Goal: Information Seeking & Learning: Learn about a topic

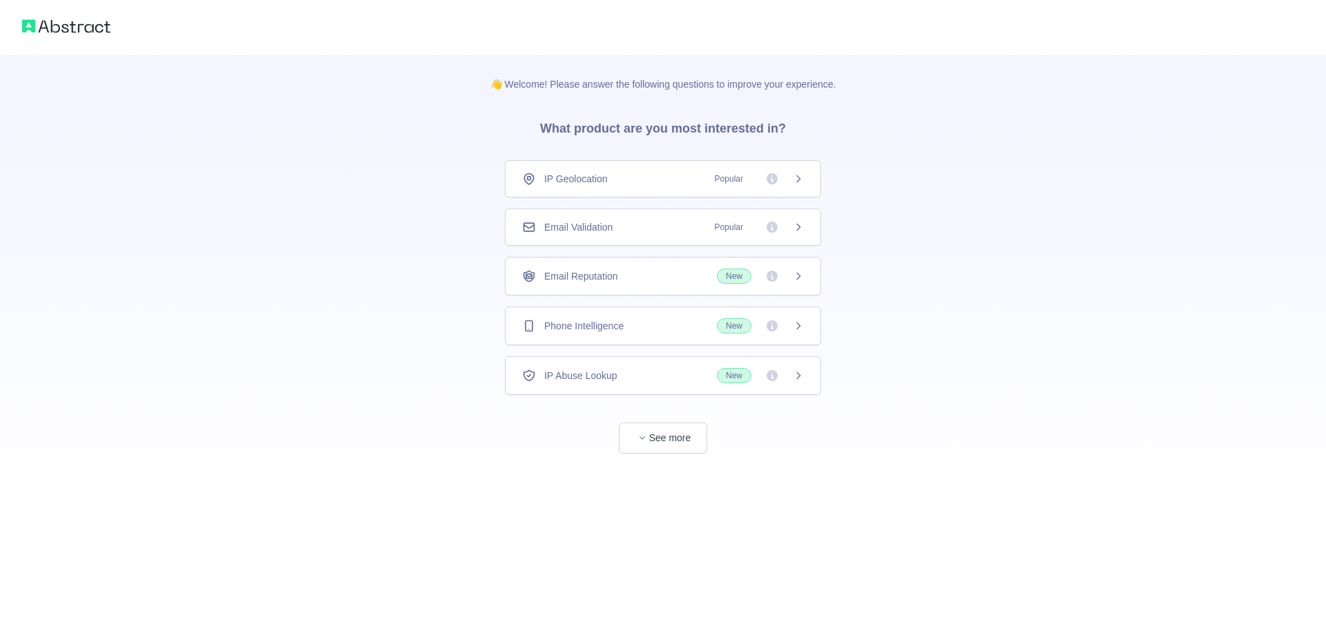
click at [644, 171] on div "IP Geolocation Popular" at bounding box center [663, 178] width 316 height 37
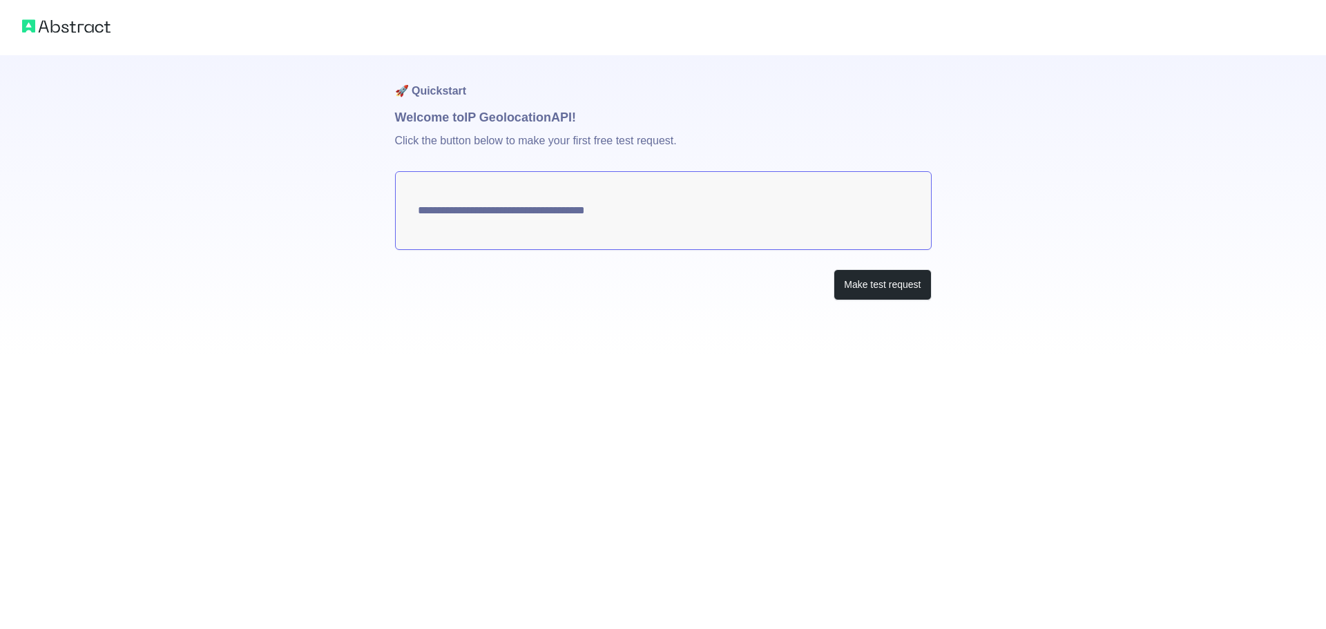
type textarea "**********"
click at [865, 283] on button "Make test request" at bounding box center [881, 284] width 97 height 31
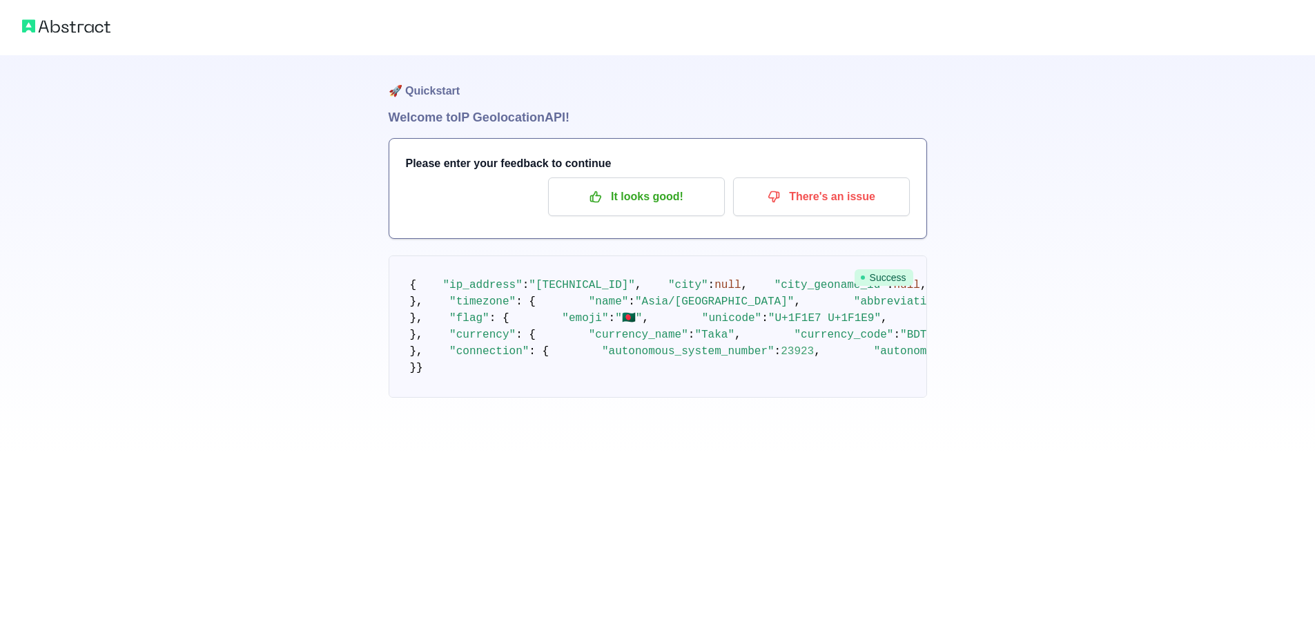
scroll to position [470, 0]
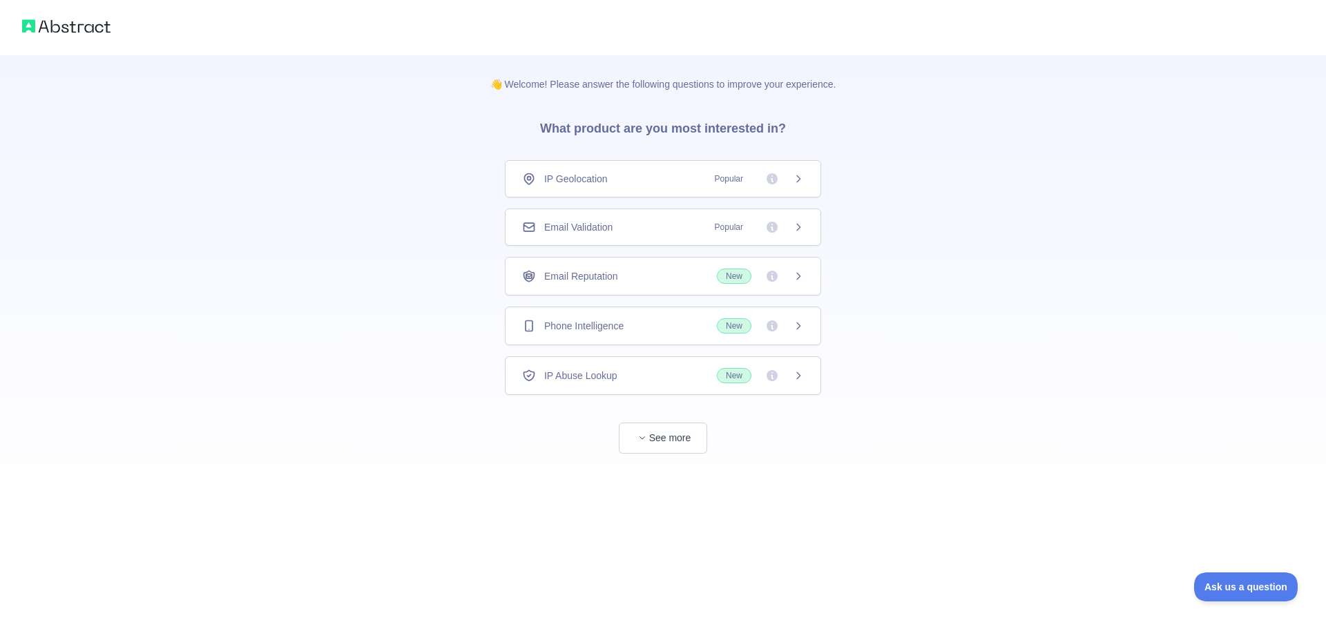
click at [649, 376] on div "IP Abuse Lookup New" at bounding box center [663, 375] width 282 height 15
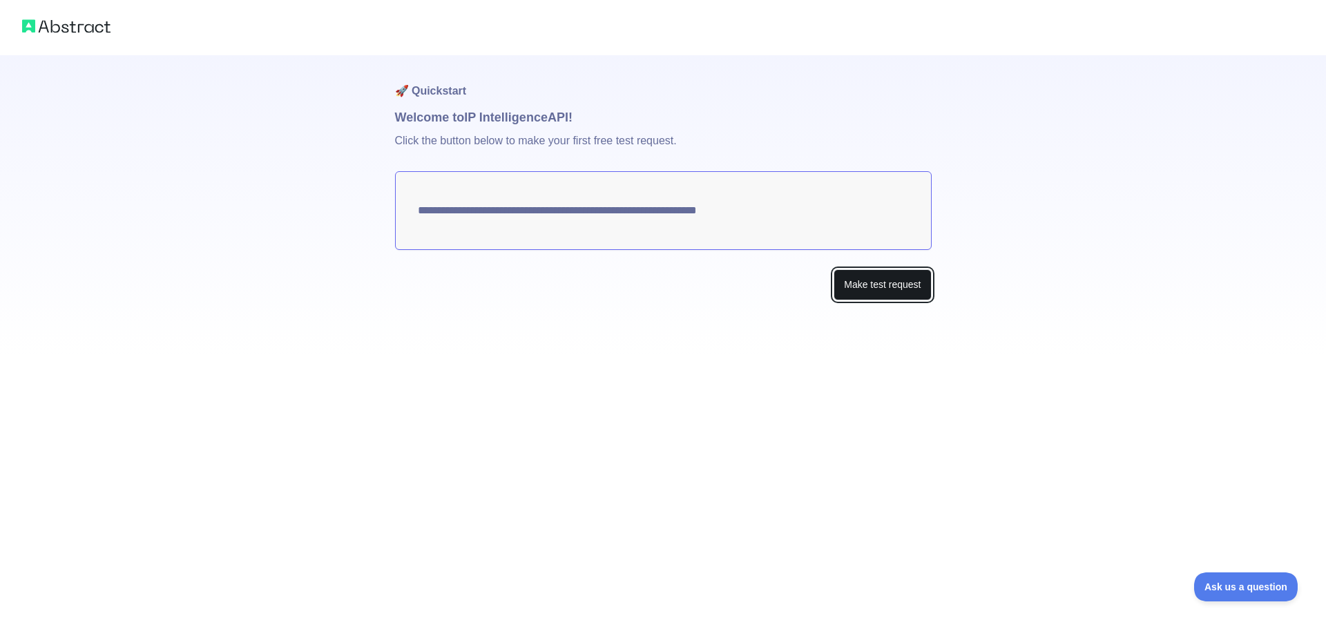
click at [871, 279] on button "Make test request" at bounding box center [881, 284] width 97 height 31
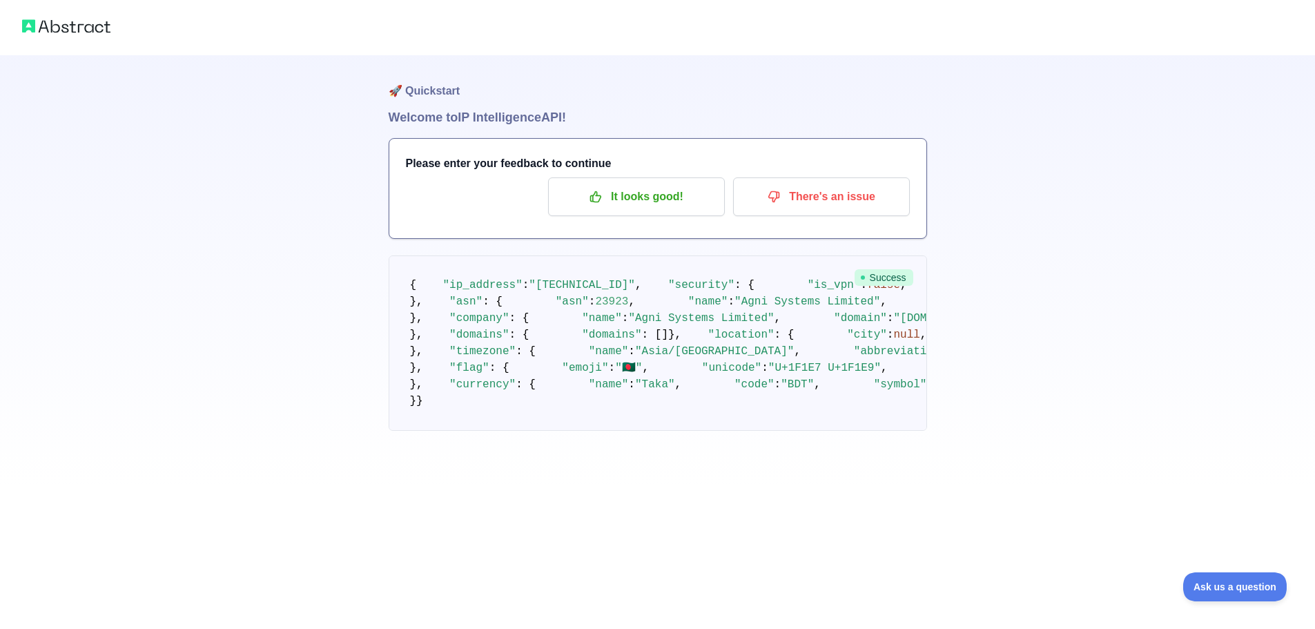
scroll to position [735, 0]
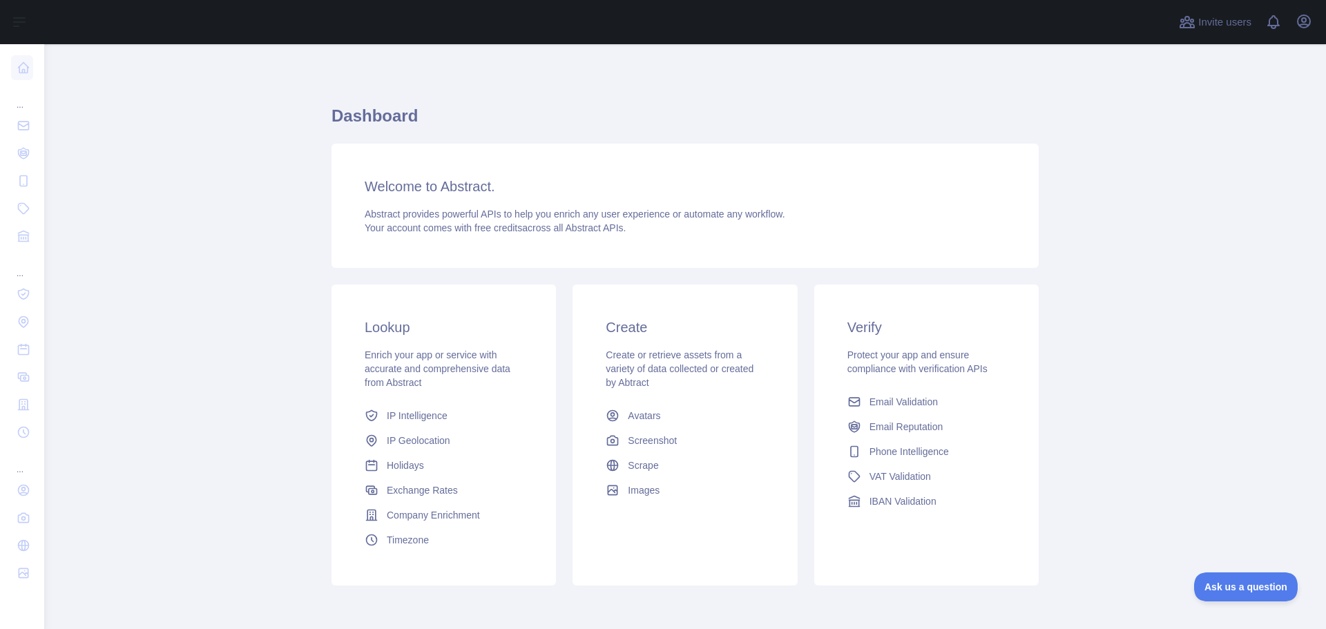
scroll to position [59, 0]
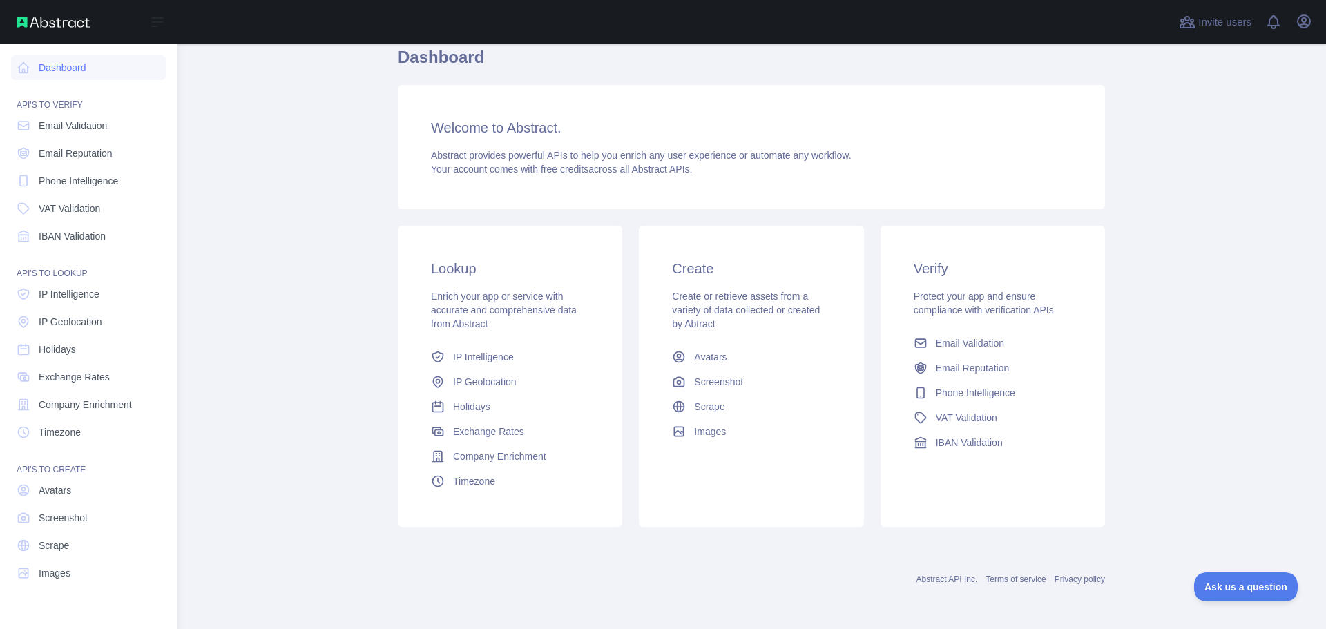
click at [91, 108] on div "API'S TO VERIFY" at bounding box center [88, 97] width 155 height 28
click at [90, 124] on span "Email Validation" at bounding box center [73, 126] width 68 height 14
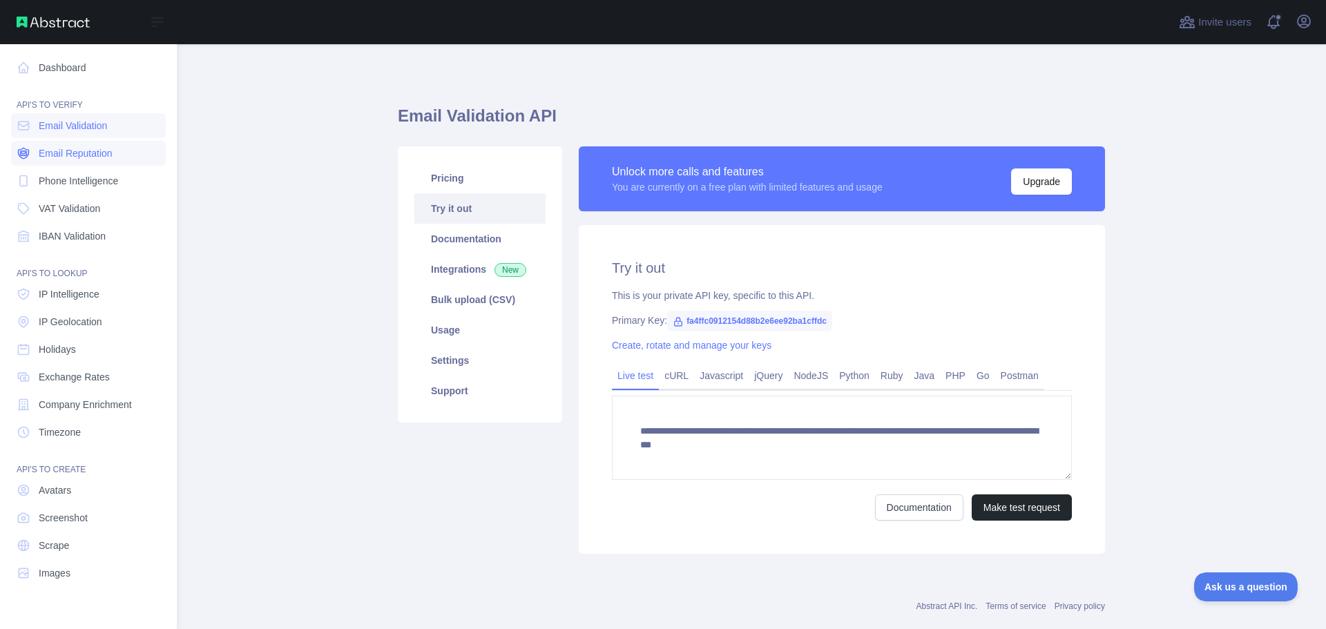
click at [89, 164] on link "Email Reputation" at bounding box center [88, 153] width 155 height 25
click at [84, 204] on span "VAT Validation" at bounding box center [69, 209] width 61 height 14
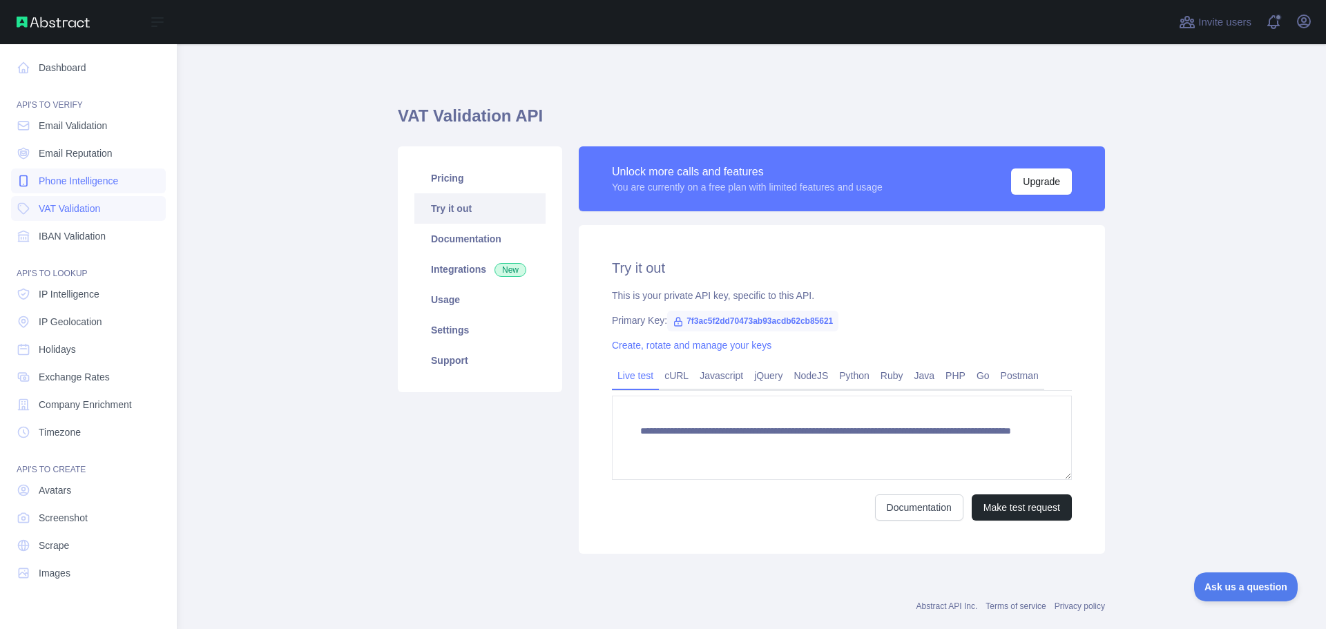
click at [86, 186] on span "Phone Intelligence" at bounding box center [78, 181] width 79 height 14
click at [93, 231] on span "IBAN Validation" at bounding box center [72, 236] width 67 height 14
click at [88, 299] on span "IP Intelligence" at bounding box center [69, 294] width 61 height 14
click at [100, 320] on span "IP Geolocation" at bounding box center [71, 322] width 64 height 14
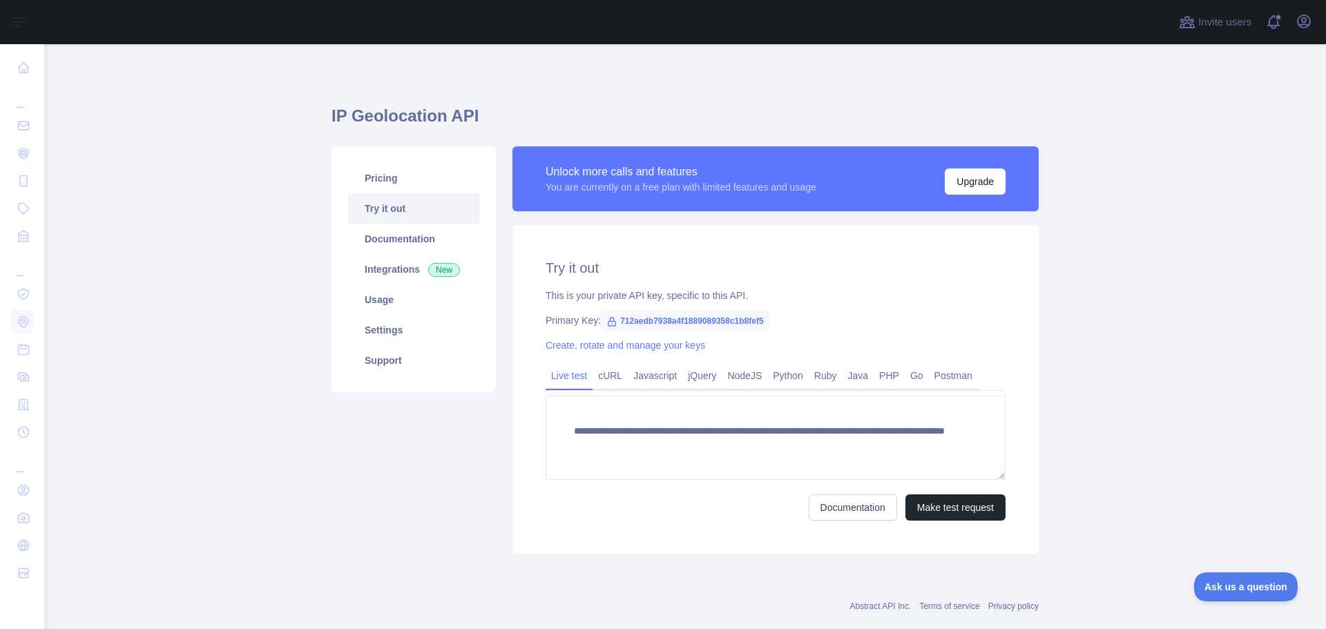
click at [979, 524] on div "**********" at bounding box center [775, 389] width 526 height 329
click at [972, 514] on button "Make test request" at bounding box center [955, 507] width 100 height 26
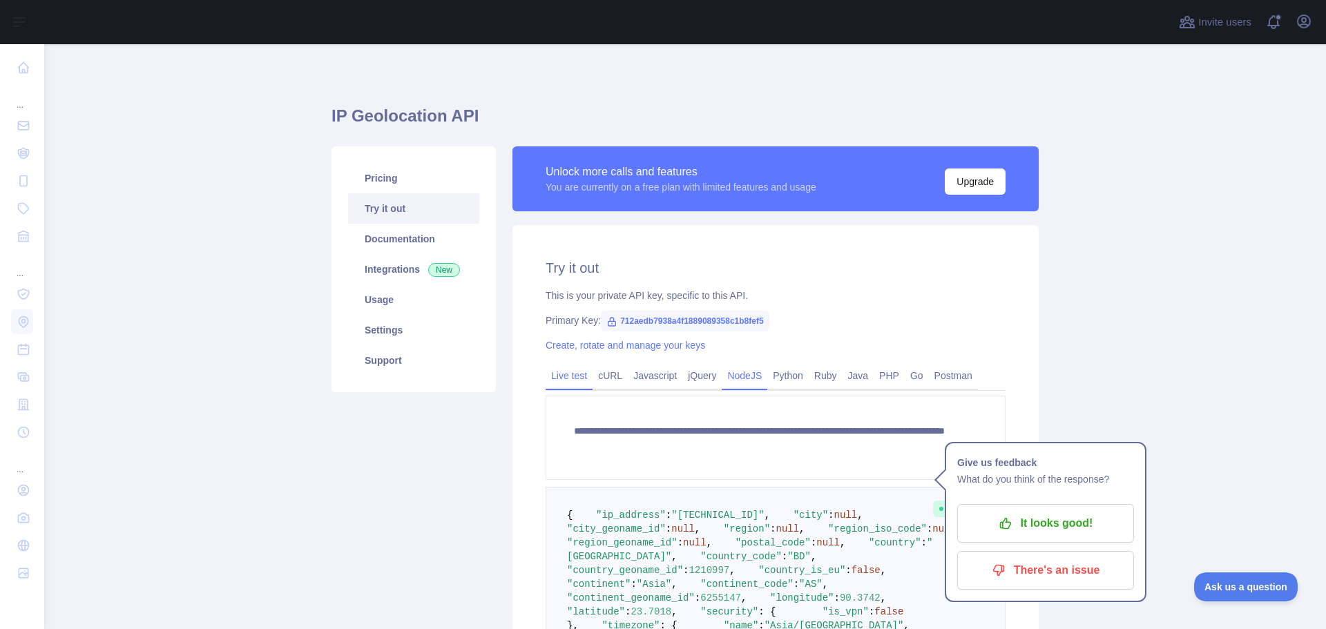
click at [747, 376] on link "NodeJS" at bounding box center [745, 376] width 46 height 22
